Goal: Find specific page/section: Find specific page/section

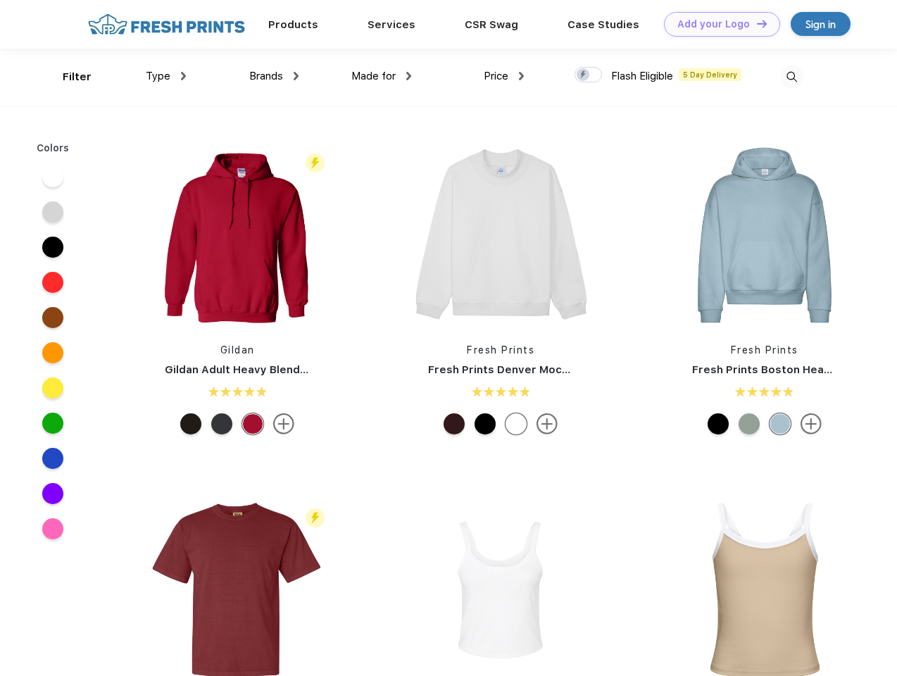
click at [717, 24] on link "Add your Logo Design Tool" at bounding box center [722, 24] width 116 height 25
click at [0, 0] on div "Design Tool" at bounding box center [0, 0] width 0 height 0
click at [756, 23] on link "Add your Logo Design Tool" at bounding box center [722, 24] width 116 height 25
click at [68, 77] on div "Filter" at bounding box center [77, 77] width 29 height 16
click at [166, 76] on span "Type" at bounding box center [158, 76] width 25 height 13
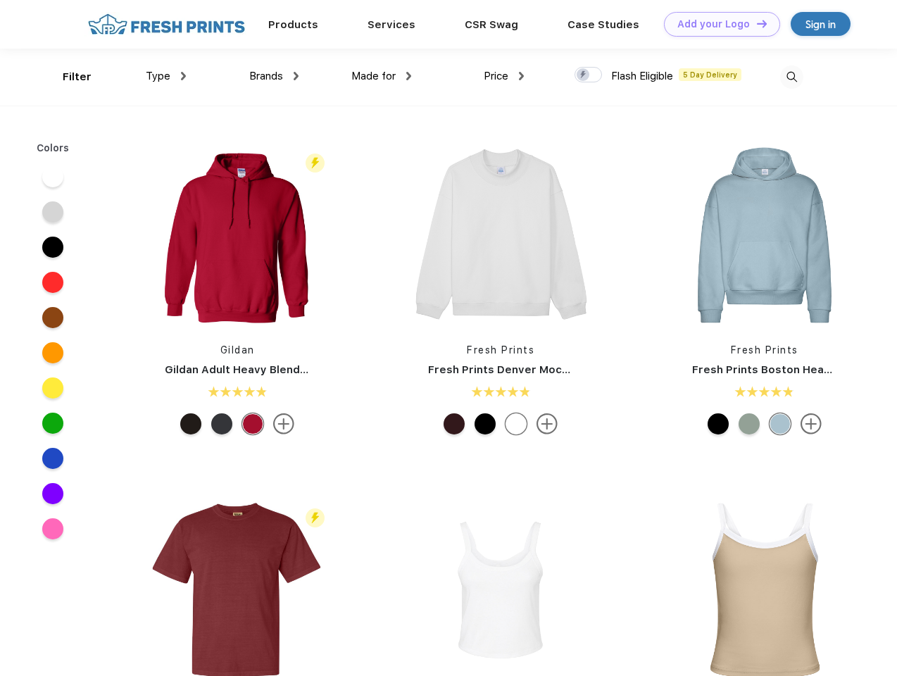
click at [274, 76] on span "Brands" at bounding box center [266, 76] width 34 height 13
click at [382, 76] on span "Made for" at bounding box center [373, 76] width 44 height 13
click at [504, 76] on span "Price" at bounding box center [496, 76] width 25 height 13
click at [589, 75] on div at bounding box center [588, 74] width 27 height 15
click at [584, 75] on input "checkbox" at bounding box center [579, 70] width 9 height 9
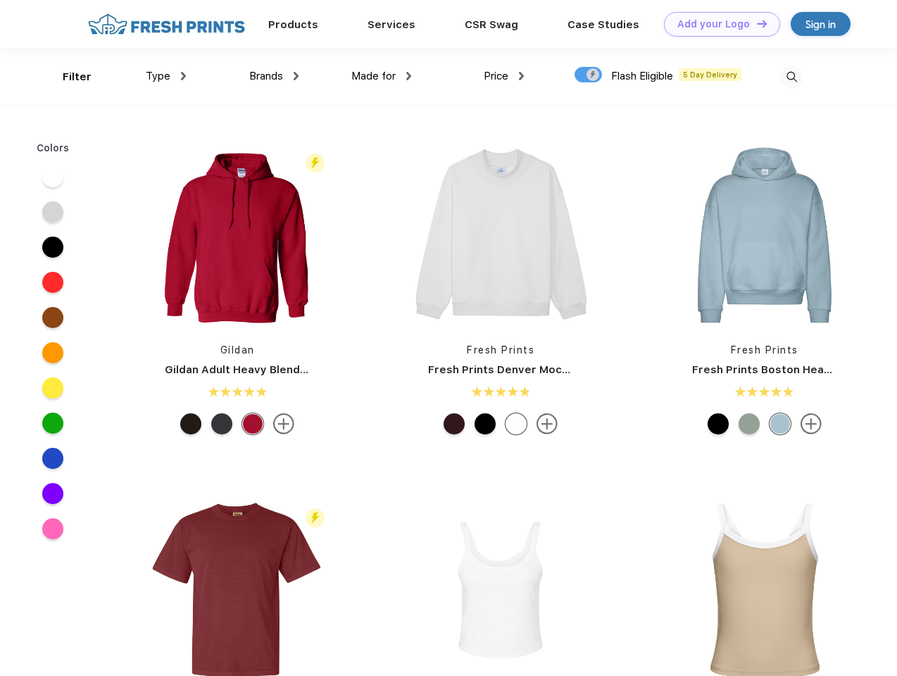
click at [792, 77] on img at bounding box center [791, 76] width 23 height 23
